Goal: Information Seeking & Learning: Check status

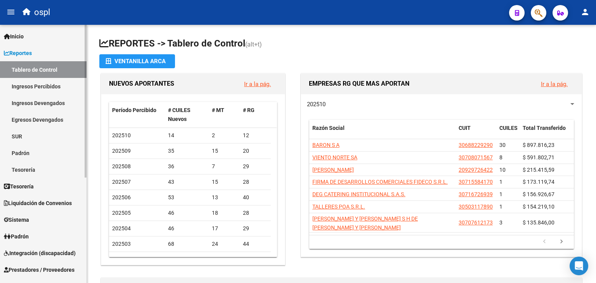
click at [29, 83] on link "Ingresos Percibidos" at bounding box center [43, 86] width 87 height 17
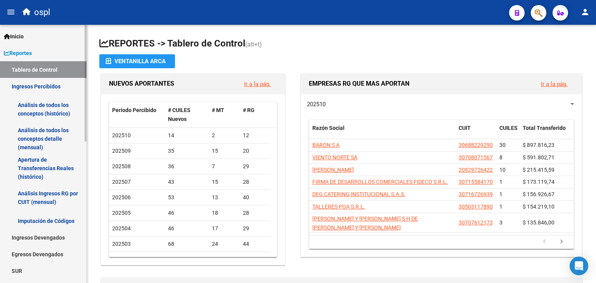
click at [33, 134] on link "Análisis de todos los conceptos detalle (mensual)" at bounding box center [43, 138] width 87 height 29
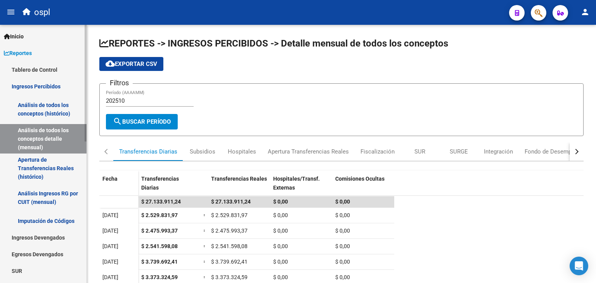
click at [58, 104] on link "Análisis de todos los conceptos (histórico)" at bounding box center [43, 109] width 87 height 29
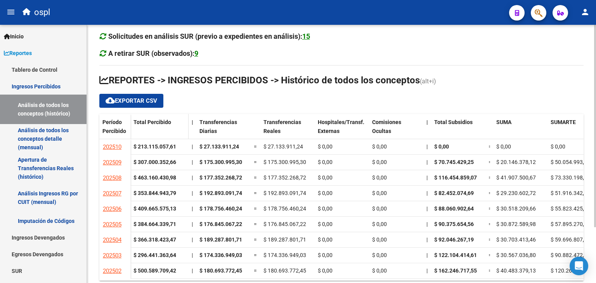
scroll to position [50, 0]
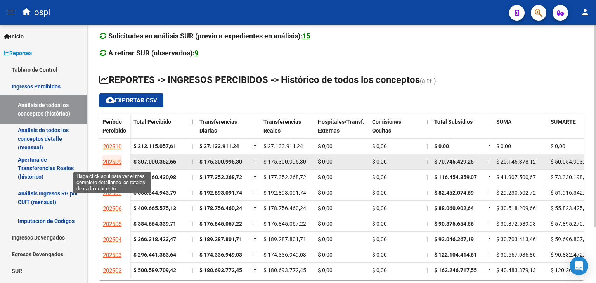
click at [118, 160] on span "202509" at bounding box center [112, 162] width 19 height 7
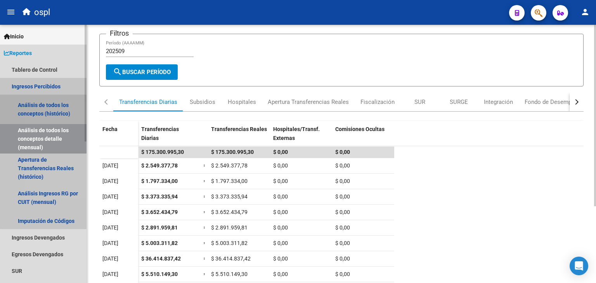
click at [43, 120] on link "Análisis de todos los conceptos (histórico)" at bounding box center [43, 109] width 87 height 29
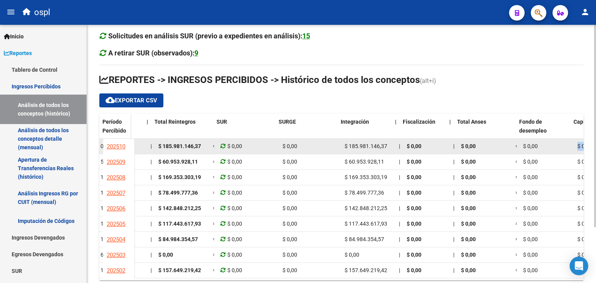
scroll to position [0, 567]
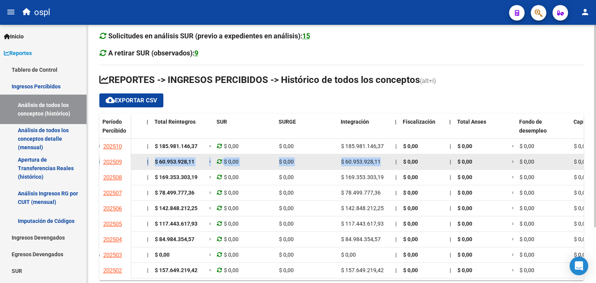
drag, startPoint x: 135, startPoint y: 162, endPoint x: 391, endPoint y: 158, distance: 255.7
click at [391, 158] on div "$ 307.000.352,66 | $ 175.300.995,30 = $ 175.300.995,30 $ 0,00 $ 0,00 | $ 70.745…" at bounding box center [125, 162] width 1123 height 16
copy div "307.000.352,66 | $ 175.300.995,30 = $ 175.300.995,30 $ 0,00 $ 0,00 | $ 70.745.4…"
